Goal: Information Seeking & Learning: Learn about a topic

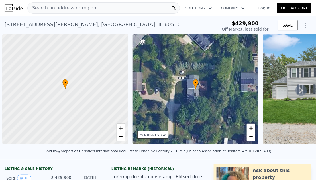
scroll to position [0, 2]
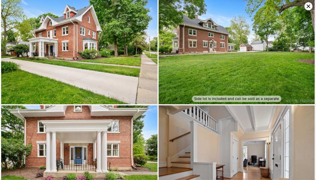
scroll to position [1686, 0]
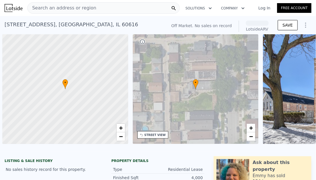
scroll to position [0, 2]
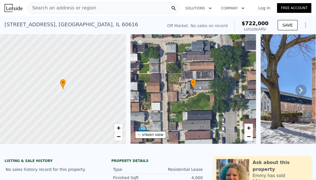
click at [75, 10] on span "Search an address or region" at bounding box center [62, 8] width 69 height 7
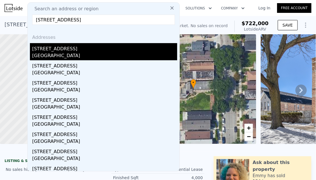
type input "211 N Prairie St, Batavia, IL 60510"
click at [72, 47] on div "211 N Prairie St" at bounding box center [104, 47] width 145 height 9
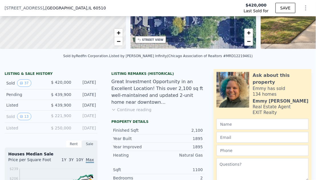
scroll to position [93, 0]
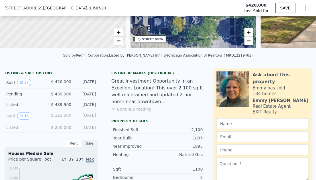
click at [140, 109] on button "Continue reading" at bounding box center [131, 109] width 40 height 6
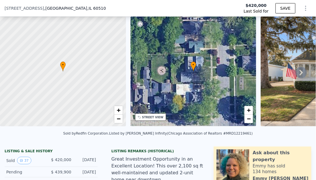
scroll to position [84, 0]
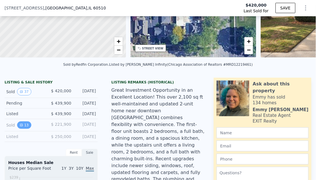
click at [20, 125] on icon "View historical data" at bounding box center [21, 124] width 3 height 3
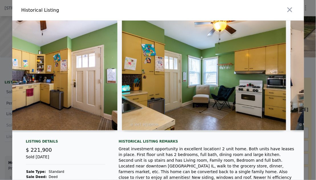
scroll to position [0, 600]
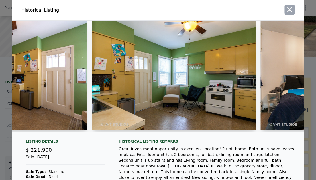
click at [291, 9] on icon "button" at bounding box center [290, 10] width 8 height 8
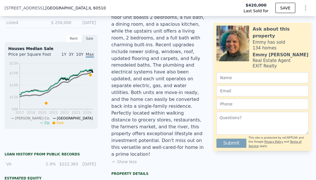
scroll to position [0, 0]
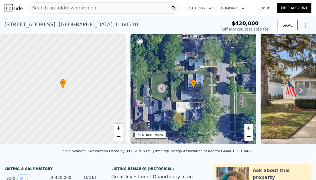
type input "$ 457,000"
type input "-$ 22,288"
